Goal: Information Seeking & Learning: Check status

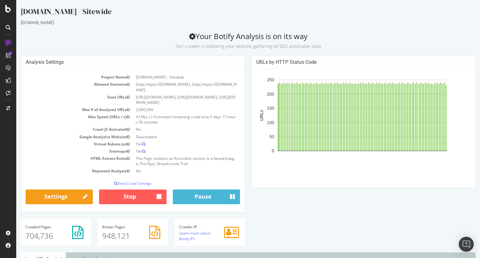
click at [252, 17] on div "[DOMAIN_NAME] - Sitewide" at bounding box center [248, 12] width 455 height 13
